Goal: Complete application form

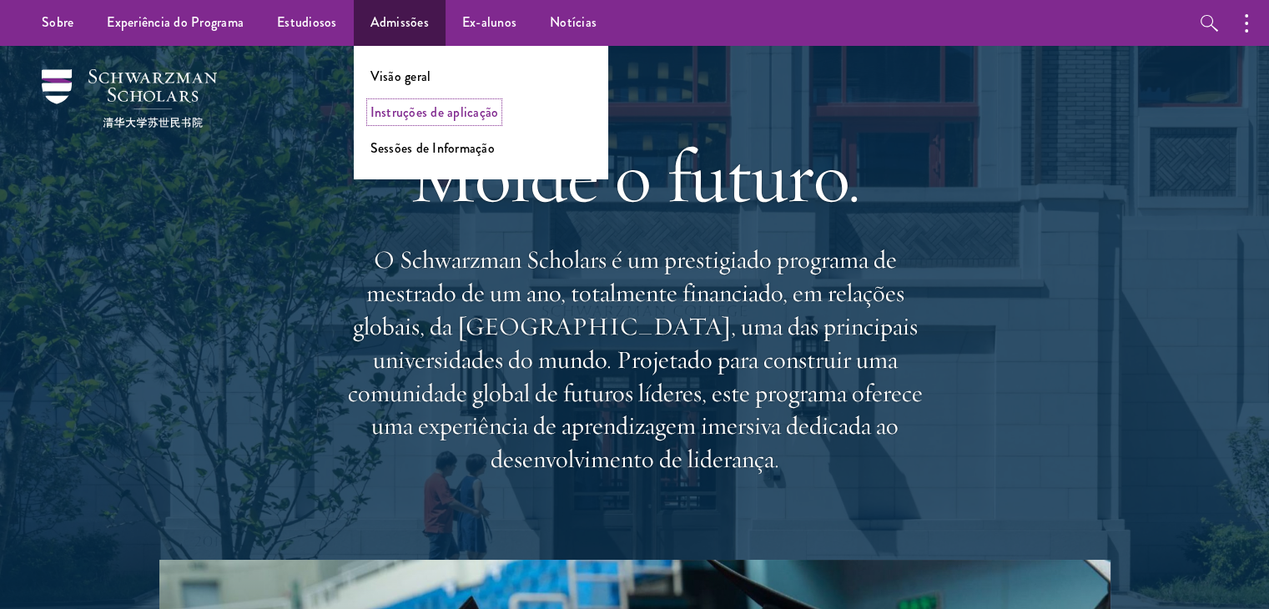
click at [404, 113] on font "Instruções de aplicação" at bounding box center [434, 112] width 128 height 19
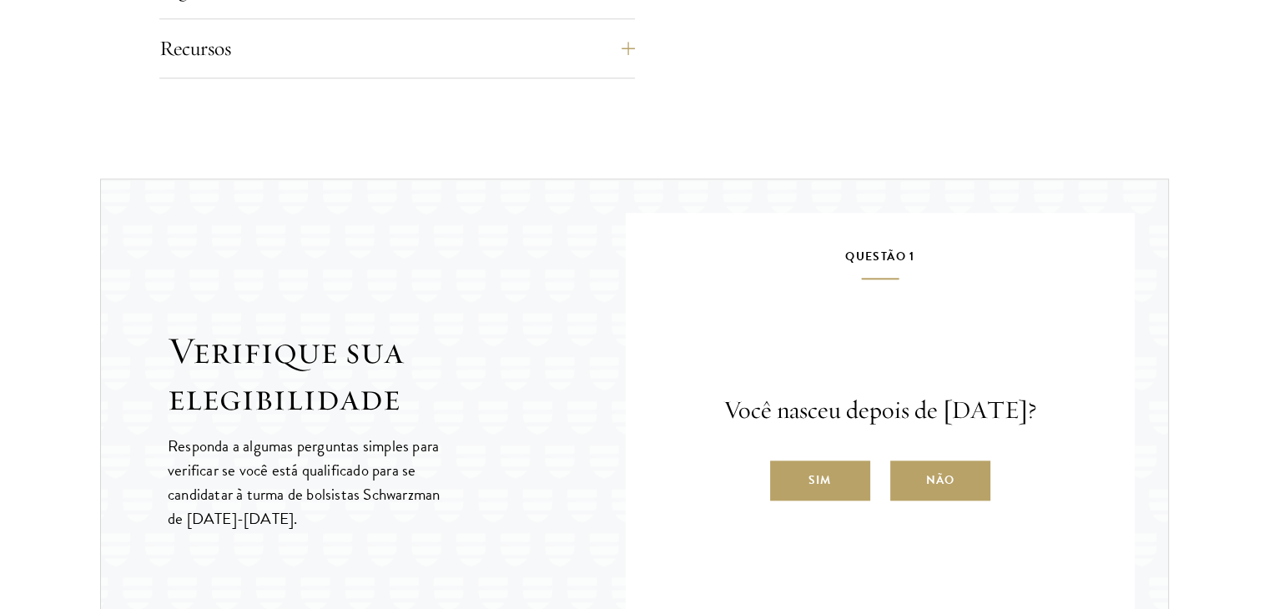
scroll to position [1752, 0]
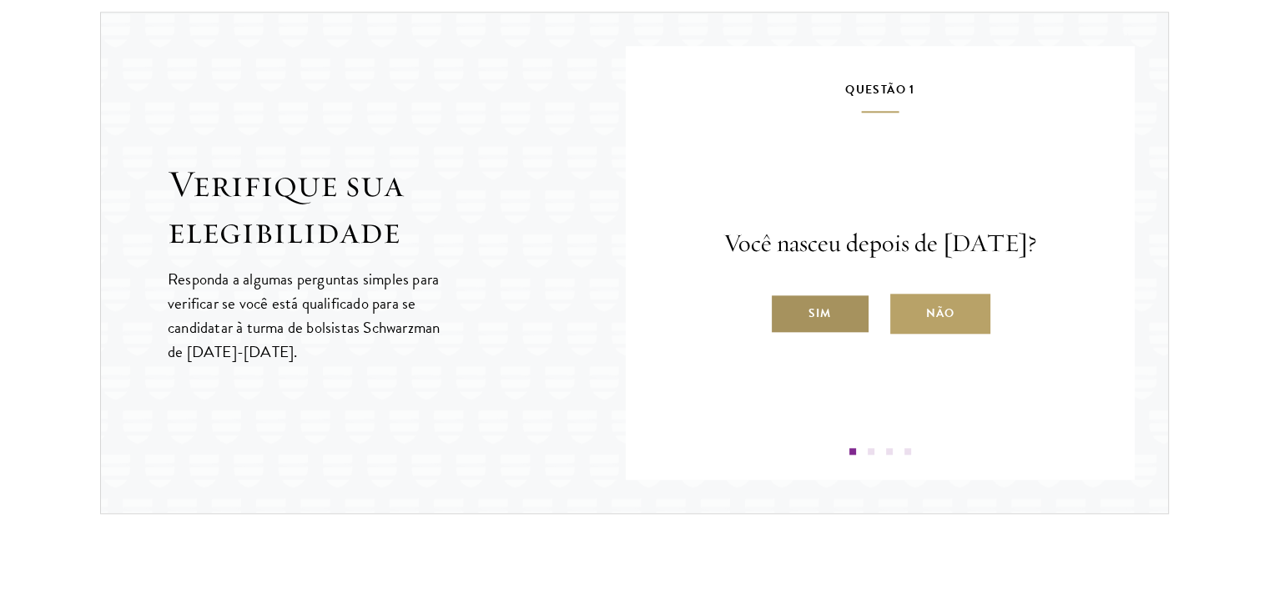
click at [823, 322] on font "Sim" at bounding box center [819, 313] width 23 height 18
click at [785, 310] on input "Sim" at bounding box center [777, 302] width 15 height 15
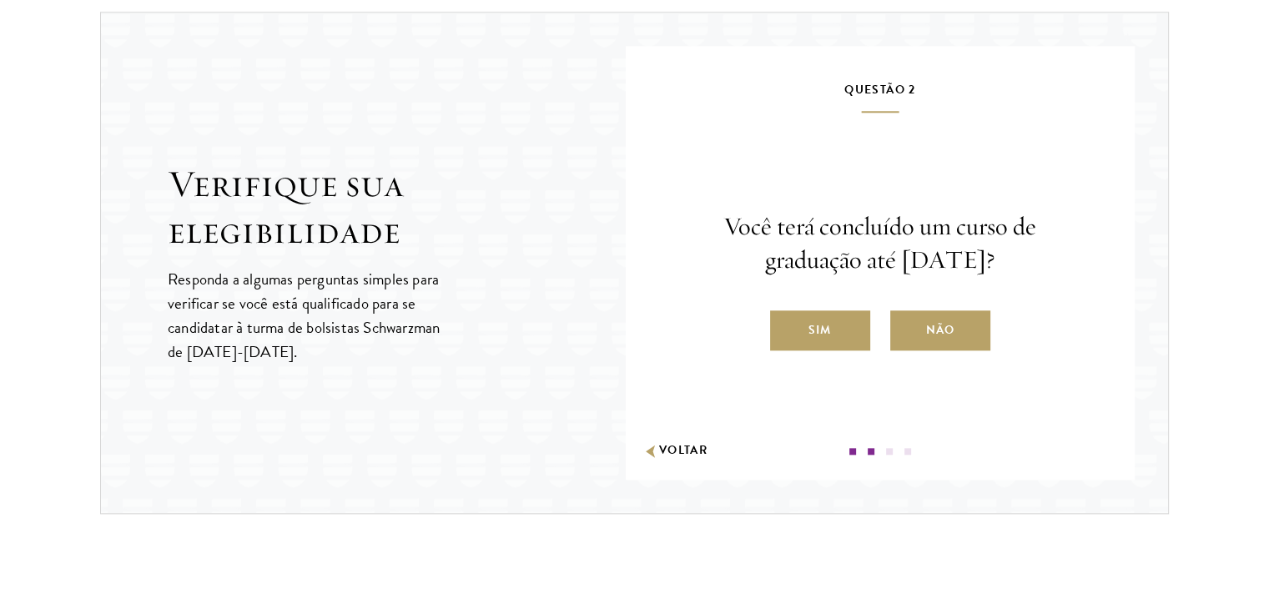
click at [823, 334] on font "Sim" at bounding box center [819, 330] width 23 height 18
click at [785, 327] on input "Sim" at bounding box center [777, 319] width 15 height 15
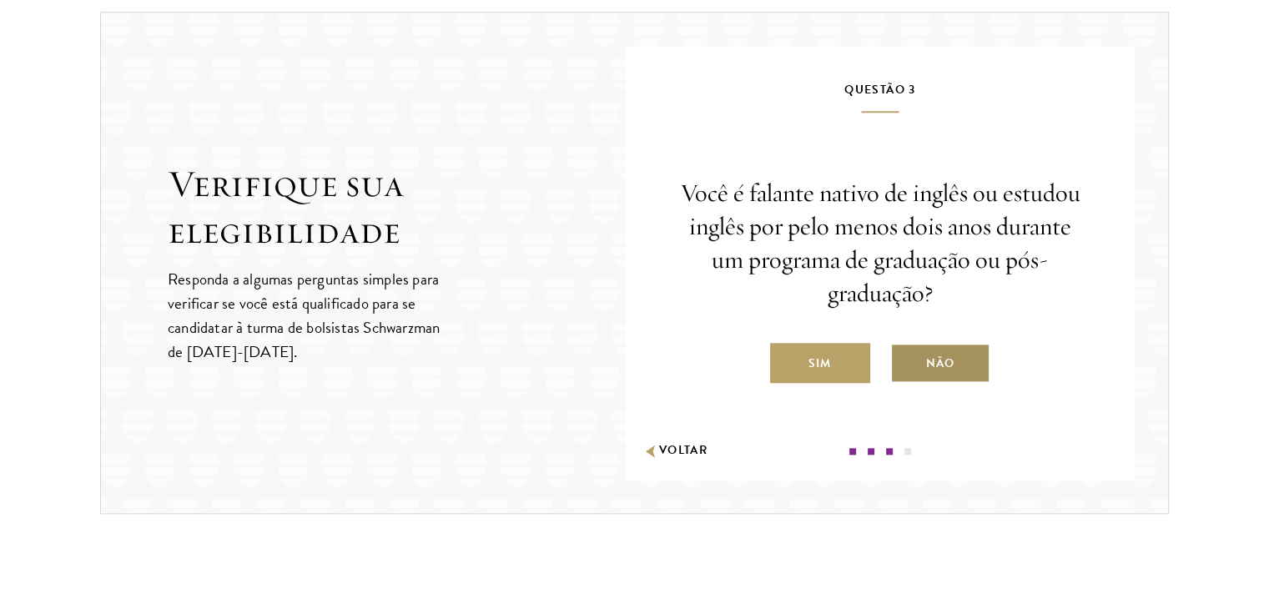
click at [926, 348] on label "Não" at bounding box center [940, 363] width 100 height 40
click at [905, 348] on input "Não" at bounding box center [897, 352] width 15 height 15
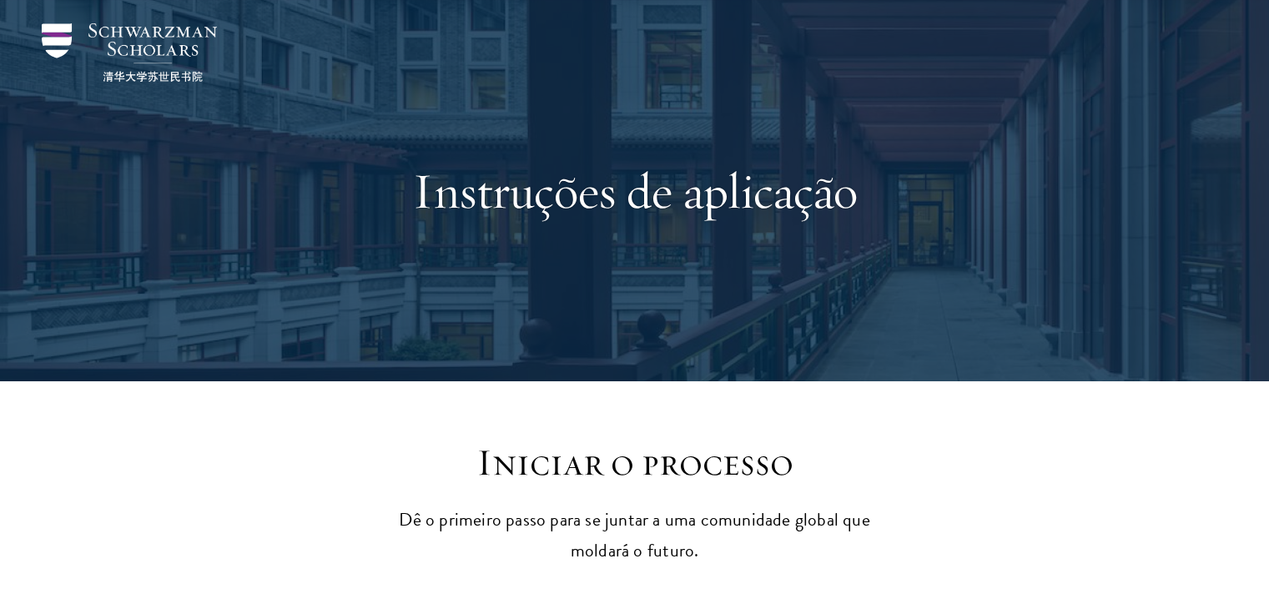
scroll to position [0, 0]
